Goal: Obtain resource: Download file/media

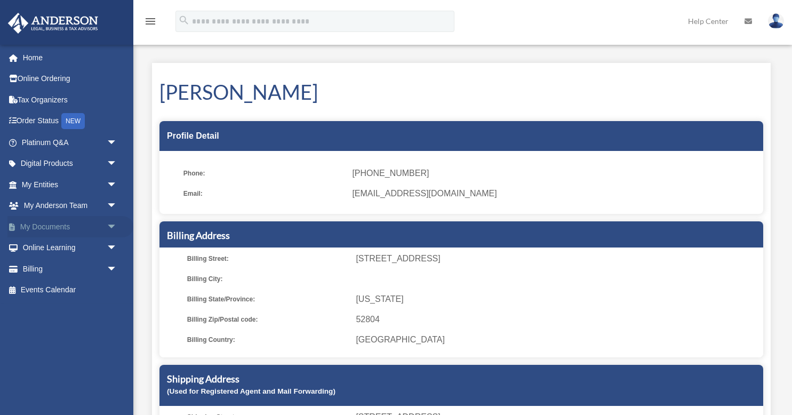
click at [44, 221] on link "My Documents arrow_drop_down" at bounding box center [70, 226] width 126 height 21
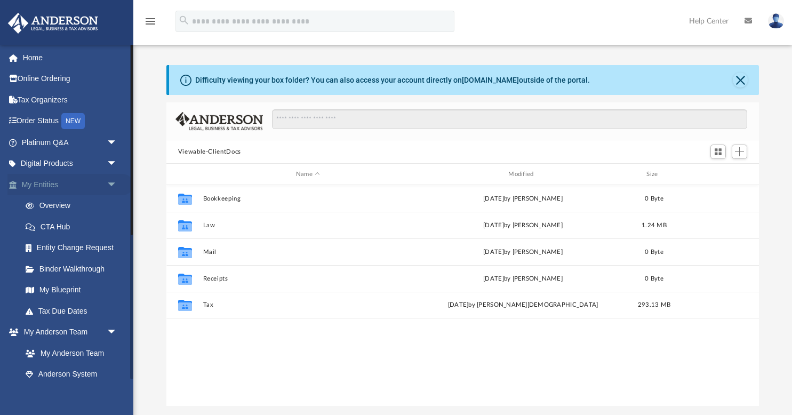
scroll to position [243, 593]
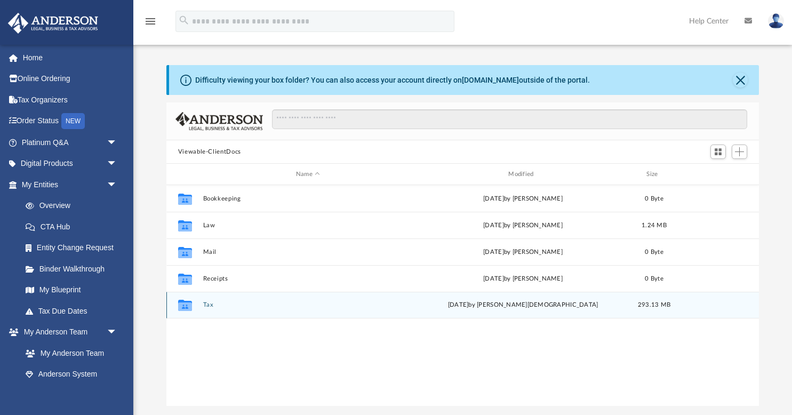
click at [195, 304] on div "Collaborated Folder" at bounding box center [185, 305] width 27 height 17
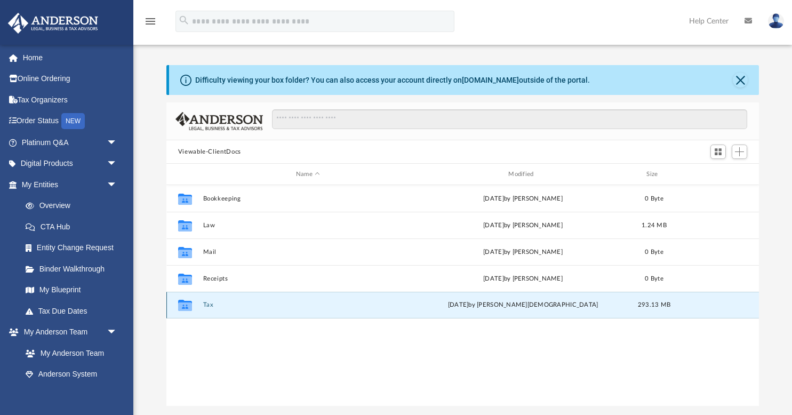
click at [206, 306] on button "Tax" at bounding box center [308, 304] width 210 height 7
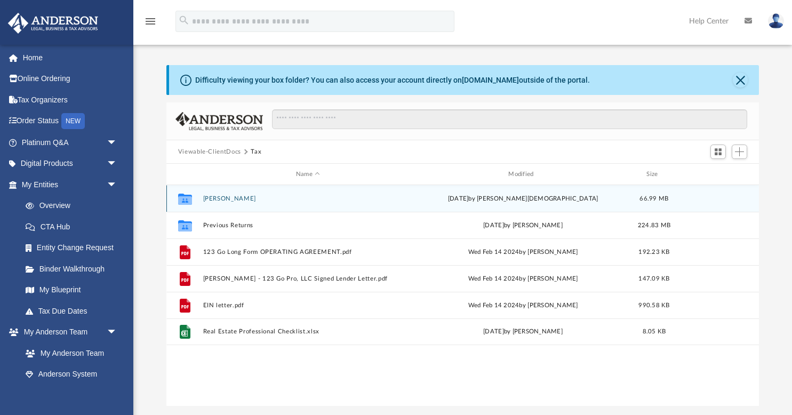
click at [229, 198] on button "[PERSON_NAME]" at bounding box center [308, 198] width 210 height 7
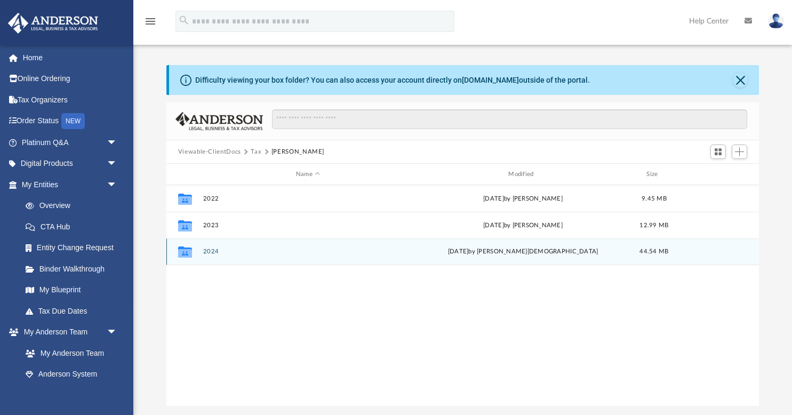
click at [213, 250] on button "2024" at bounding box center [308, 251] width 210 height 7
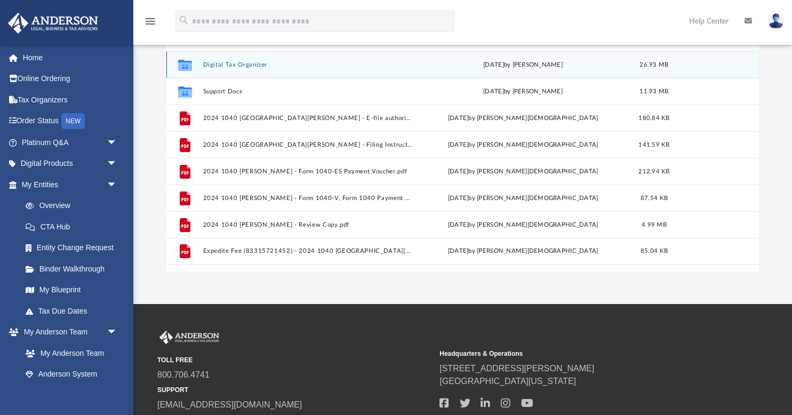
scroll to position [136, 0]
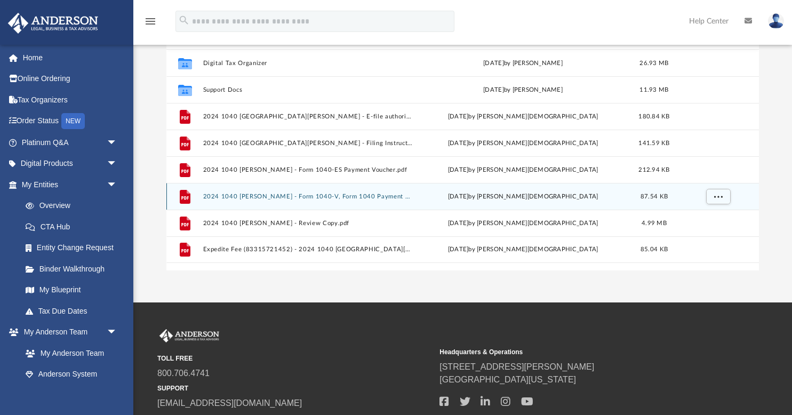
click at [282, 197] on button "2024 1040 [PERSON_NAME] - Form 1040-V, Form 1040 Payment Voucher.pdf" at bounding box center [308, 196] width 210 height 7
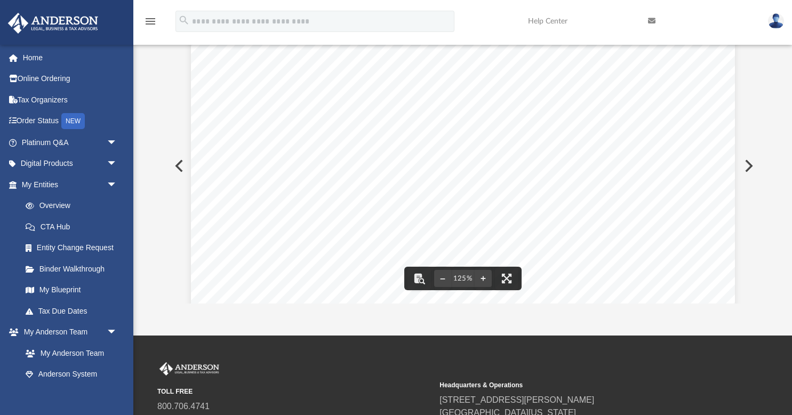
scroll to position [0, 0]
click at [184, 168] on button "Preview" at bounding box center [177, 166] width 23 height 30
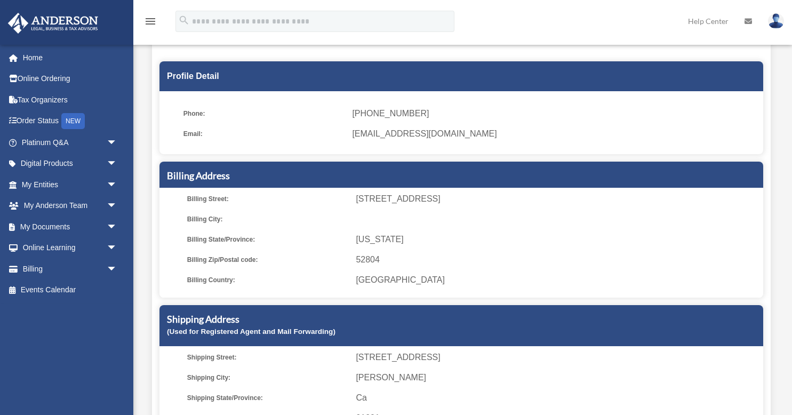
scroll to position [60, 0]
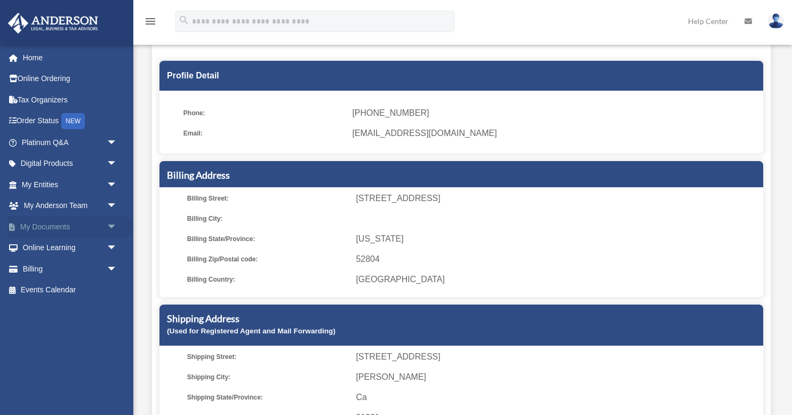
click at [109, 219] on span "arrow_drop_down" at bounding box center [117, 227] width 21 height 22
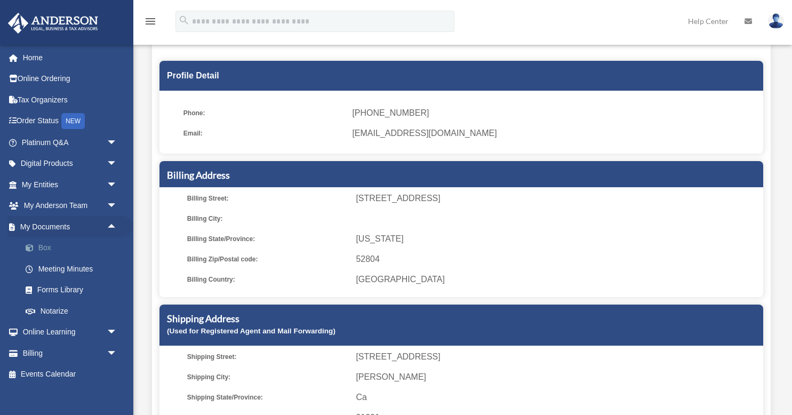
click at [77, 244] on link "Box" at bounding box center [74, 247] width 118 height 21
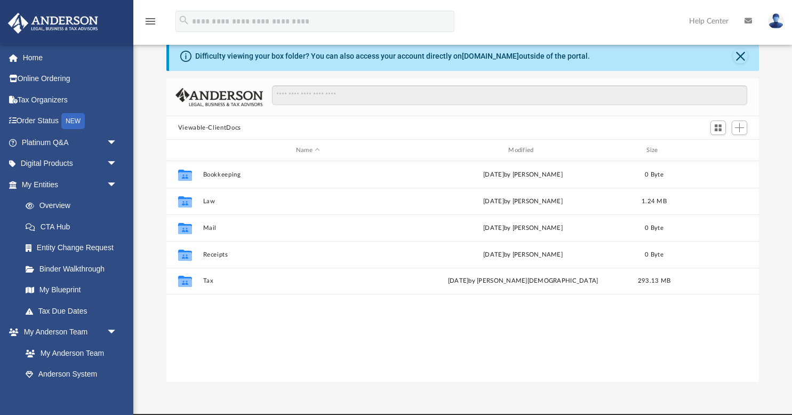
scroll to position [26, 0]
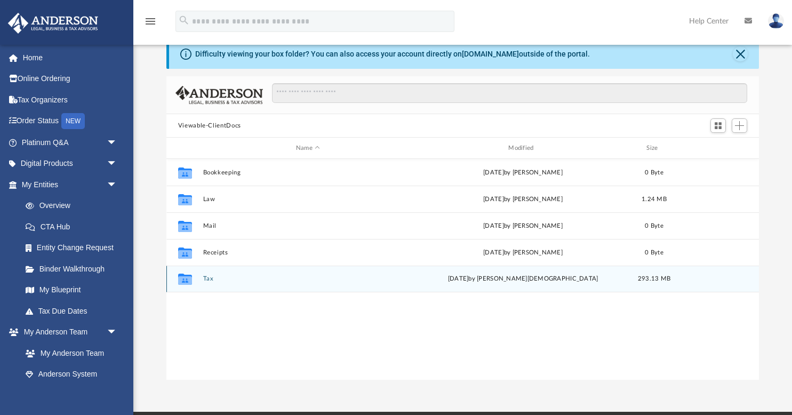
click at [200, 278] on div "Collaborated Folder Tax [DATE] by [PERSON_NAME] 293.13 MB" at bounding box center [462, 279] width 593 height 27
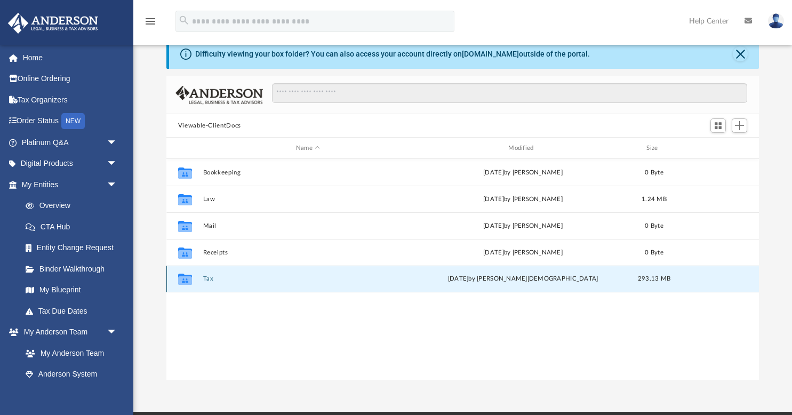
click at [187, 279] on icon "grid" at bounding box center [185, 279] width 14 height 11
click at [209, 278] on button "Tax" at bounding box center [308, 278] width 210 height 7
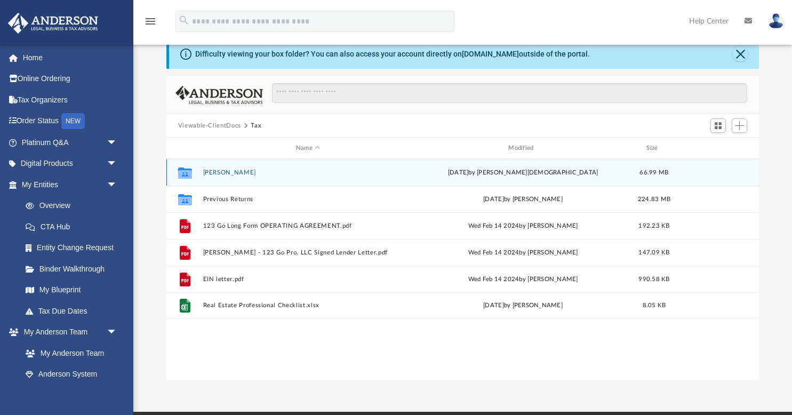
click at [225, 171] on button "[PERSON_NAME]" at bounding box center [308, 172] width 210 height 7
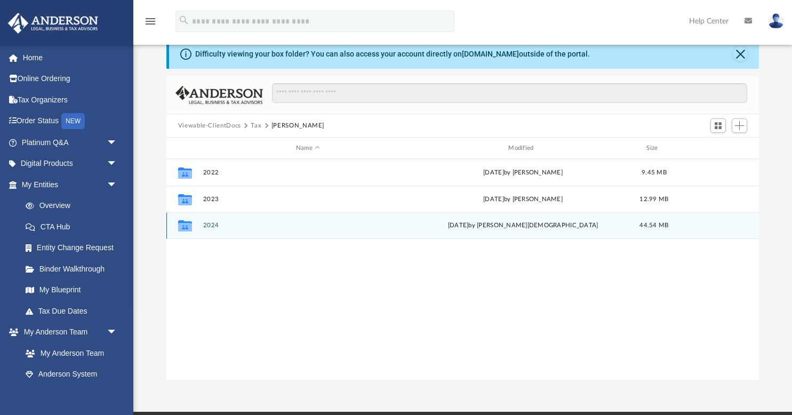
click at [210, 223] on button "2024" at bounding box center [308, 225] width 210 height 7
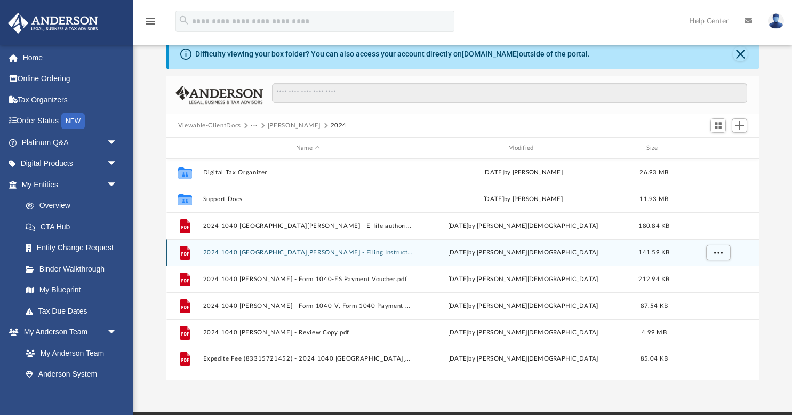
click at [252, 249] on button "2024 1040 [GEOGRAPHIC_DATA][PERSON_NAME] - Filing Instructions.pdf" at bounding box center [308, 252] width 210 height 7
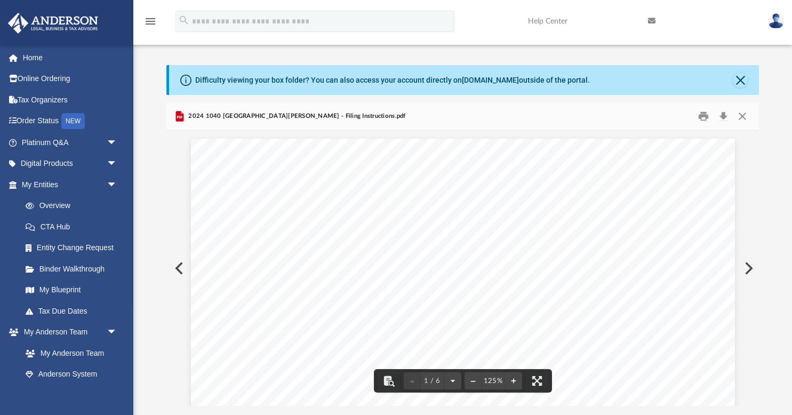
scroll to position [0, 0]
click at [743, 82] on button "Close" at bounding box center [740, 80] width 15 height 15
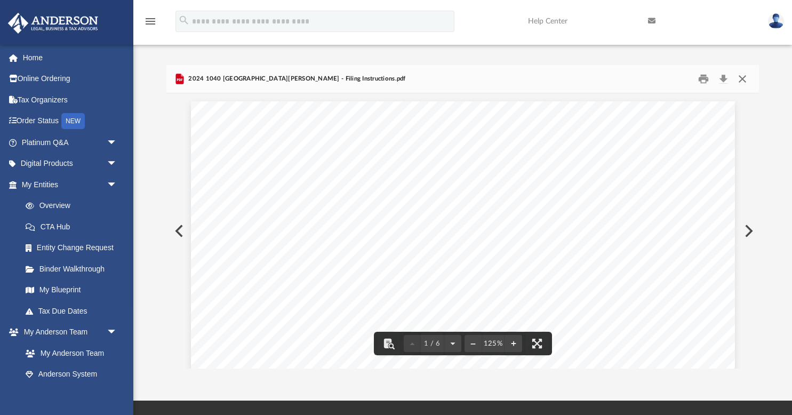
click at [746, 80] on button "Close" at bounding box center [742, 79] width 19 height 17
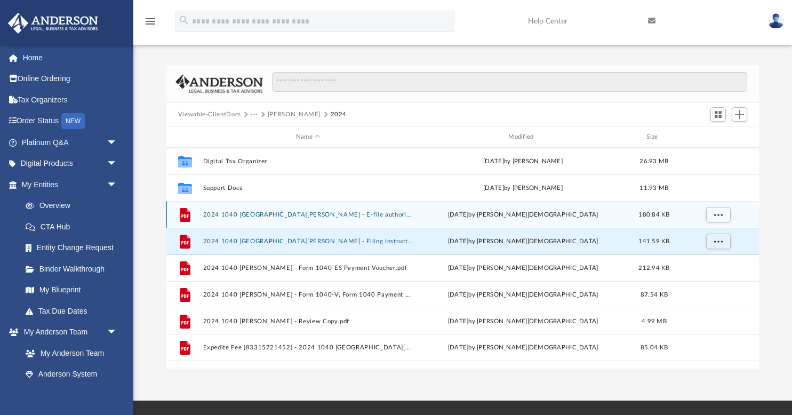
click at [286, 213] on button "2024 1040 [GEOGRAPHIC_DATA][PERSON_NAME] - E-file authorisation - please sign.p…" at bounding box center [308, 214] width 210 height 7
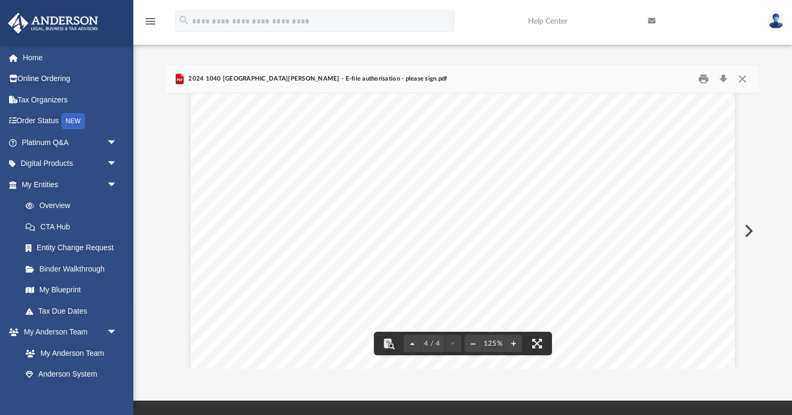
scroll to position [2249, 0]
